Goal: Task Accomplishment & Management: Manage account settings

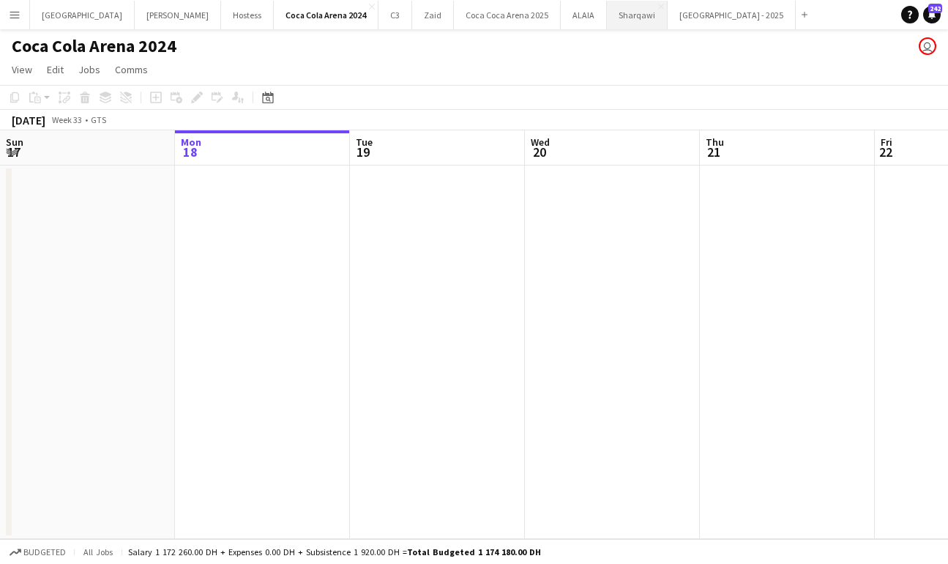
click at [607, 17] on button "Sharqawi Close" at bounding box center [637, 15] width 61 height 29
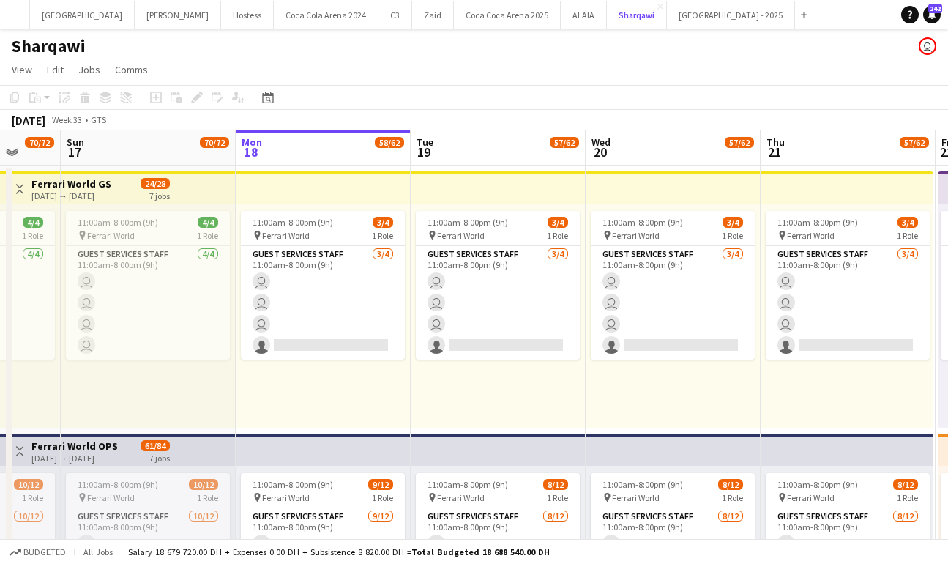
scroll to position [0, 457]
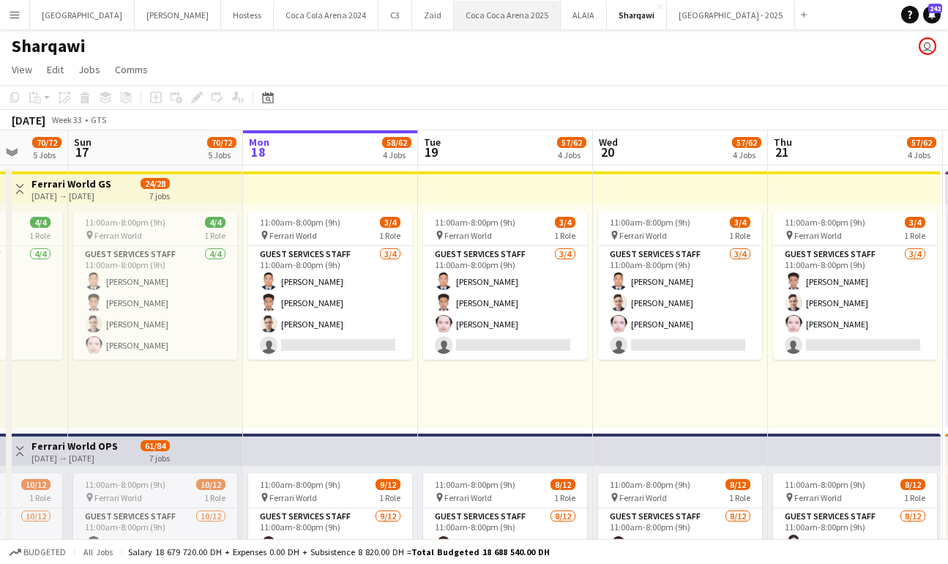
click at [454, 16] on button "Coca Coca Arena 2025 Close" at bounding box center [507, 15] width 107 height 29
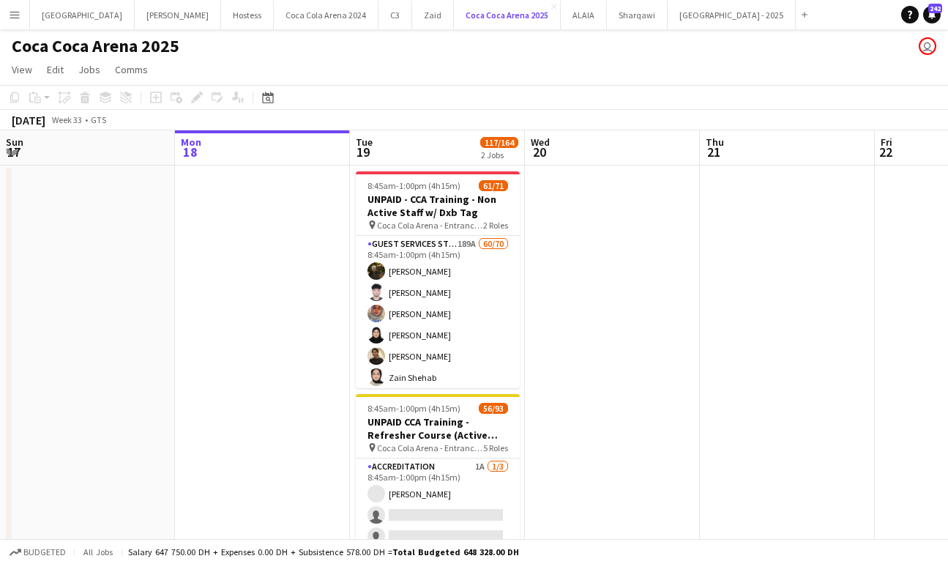
scroll to position [0, 380]
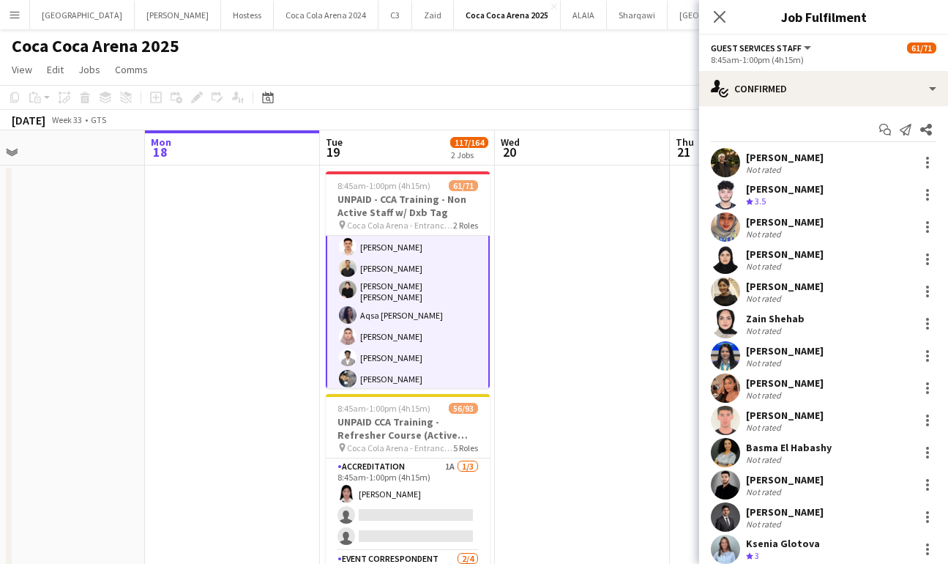
scroll to position [1008, 0]
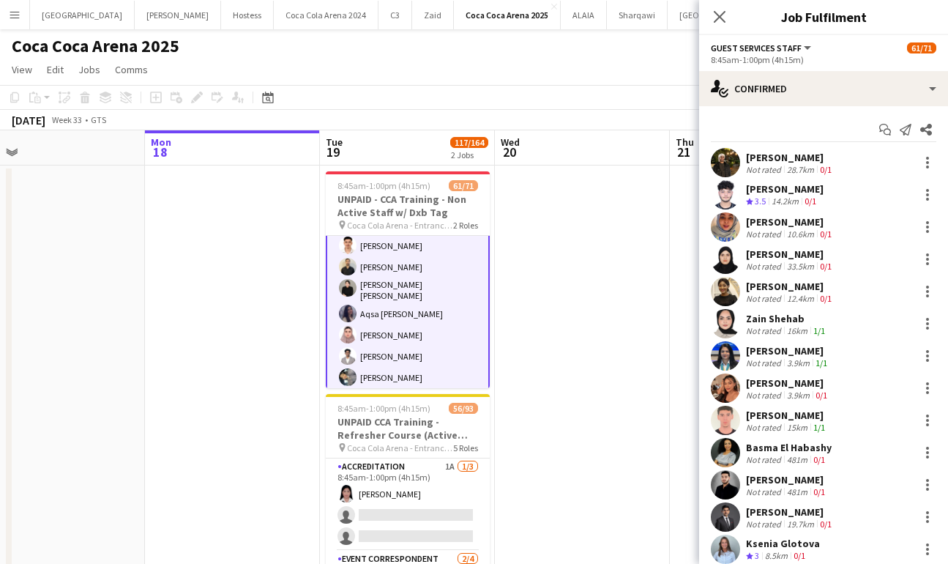
click at [718, 286] on app-user-avatar at bounding box center [725, 291] width 29 height 29
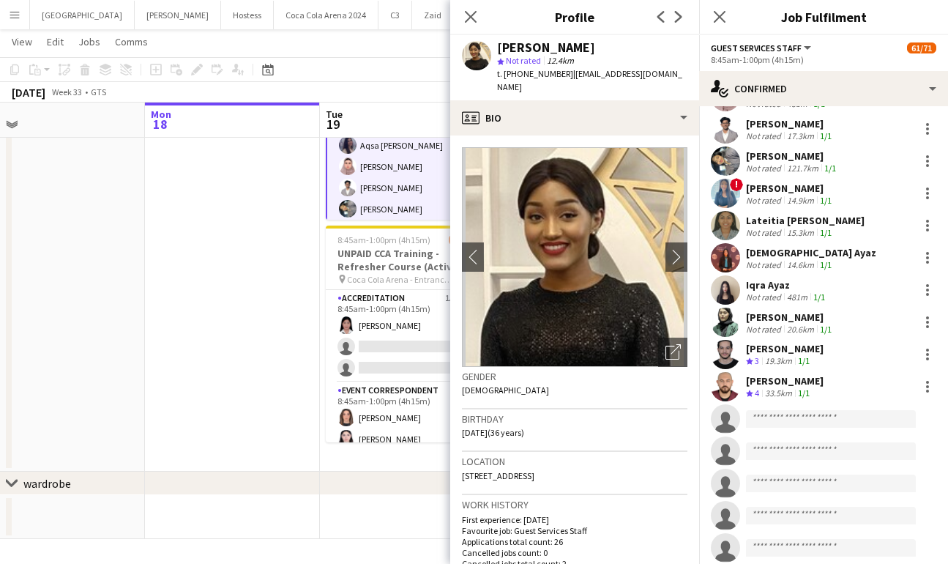
scroll to position [1667, 0]
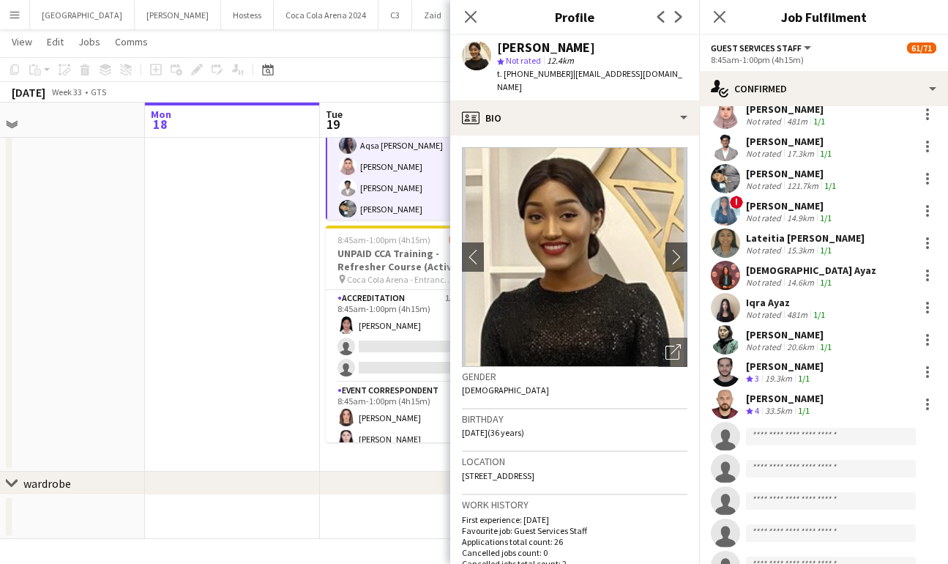
click at [728, 329] on app-user-avatar at bounding box center [725, 339] width 29 height 29
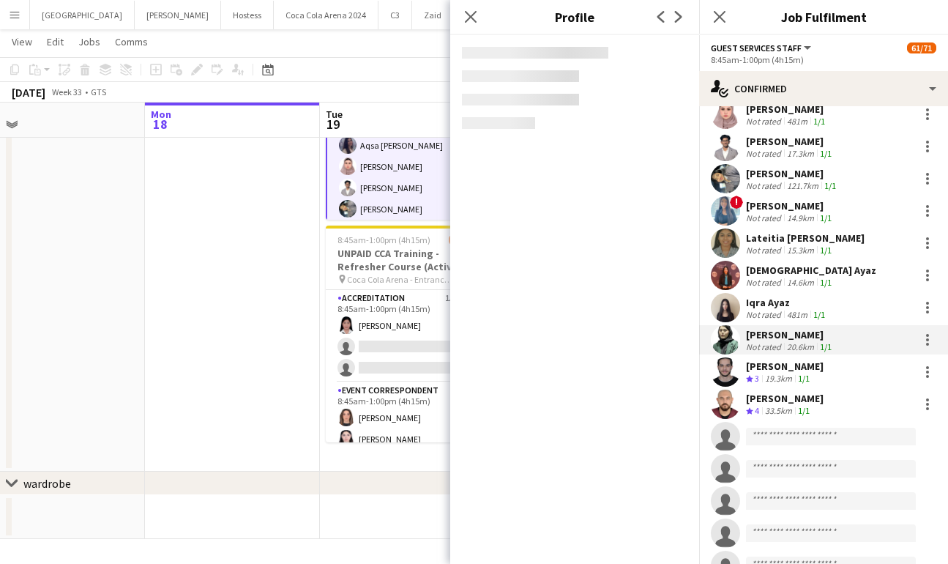
click at [721, 301] on app-user-avatar at bounding box center [725, 307] width 29 height 29
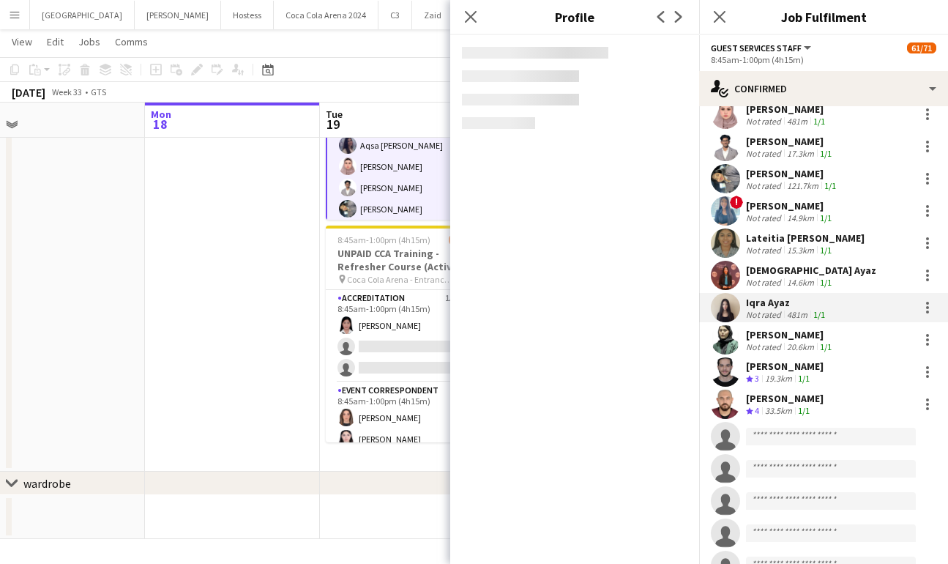
click at [728, 272] on app-user-avatar at bounding box center [725, 275] width 29 height 29
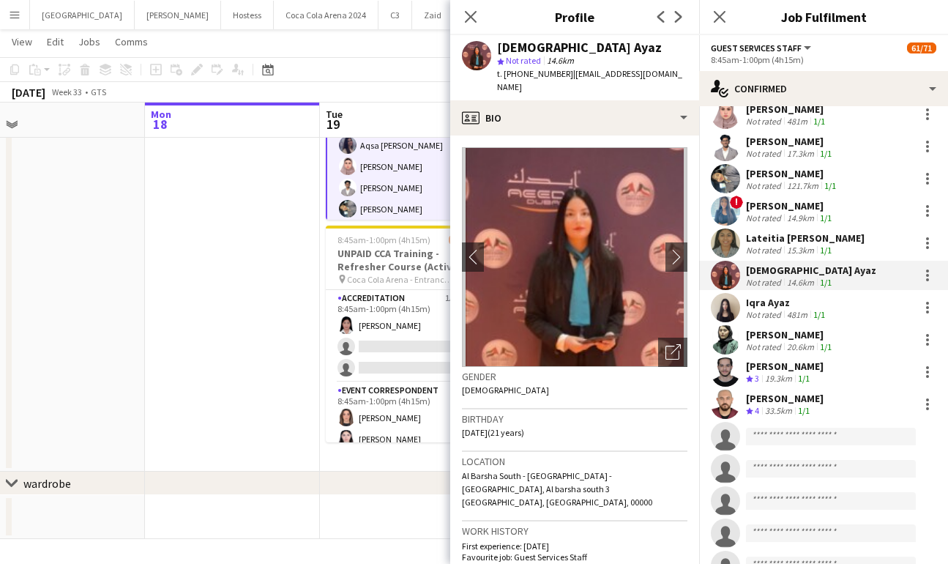
click at [725, 247] on app-user-avatar at bounding box center [725, 242] width 29 height 29
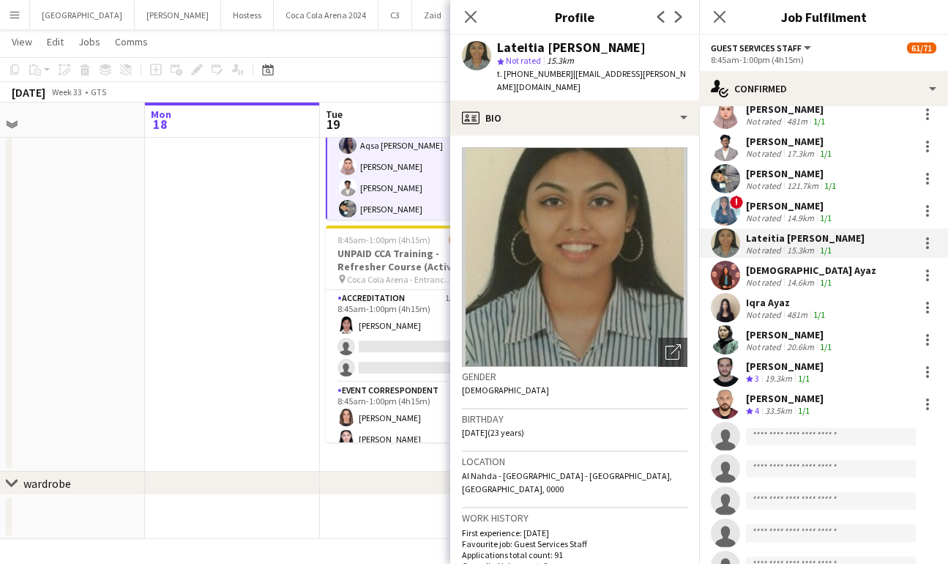
click at [724, 215] on app-user-avatar at bounding box center [725, 210] width 29 height 29
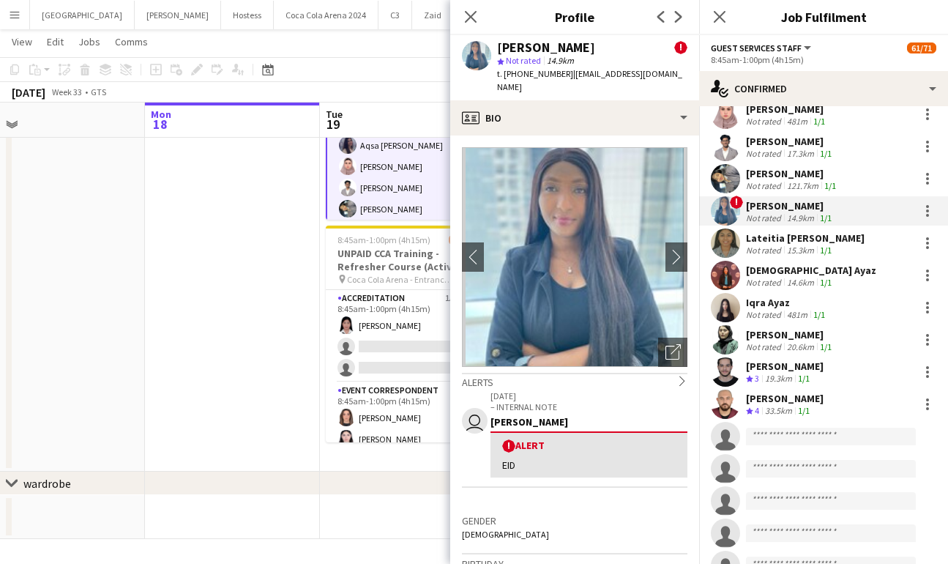
click at [730, 174] on app-user-avatar at bounding box center [725, 178] width 29 height 29
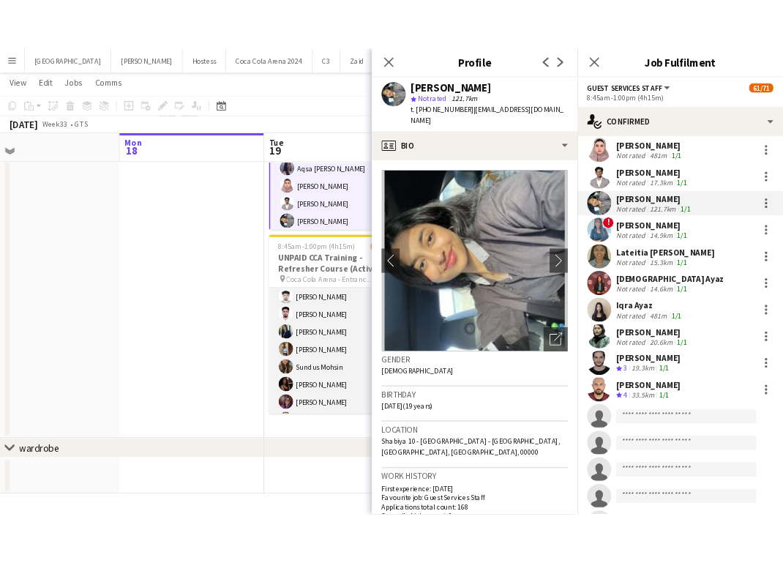
scroll to position [815, 0]
